Goal: Information Seeking & Learning: Learn about a topic

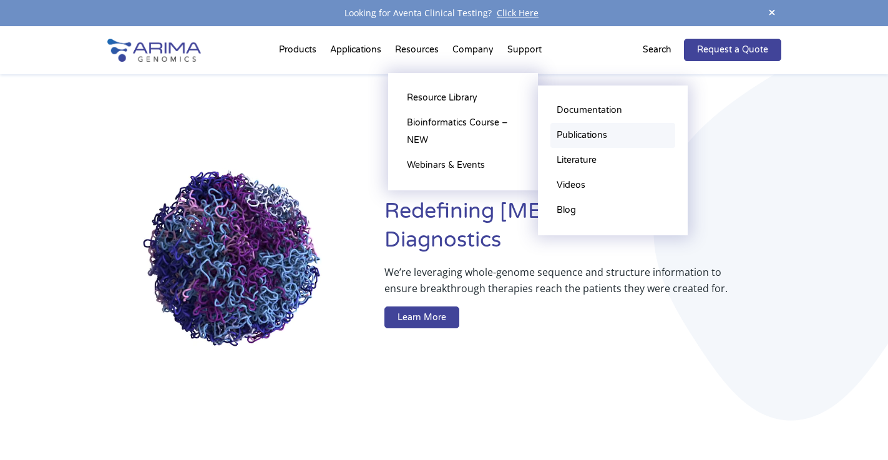
click at [562, 127] on link "Publications" at bounding box center [613, 135] width 125 height 25
